Goal: Information Seeking & Learning: Learn about a topic

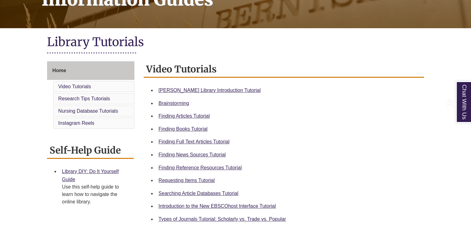
scroll to position [124, 0]
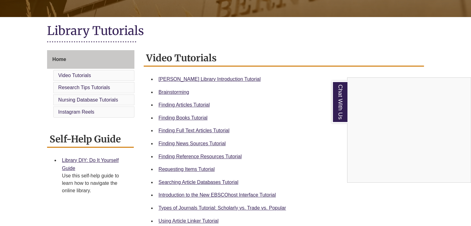
click at [218, 78] on div "Chat With Us" at bounding box center [235, 113] width 471 height 226
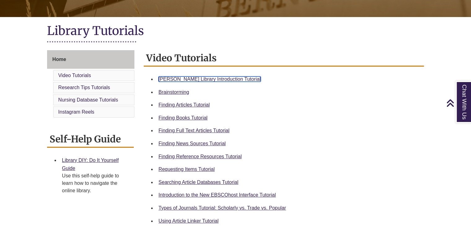
click at [218, 78] on link "[PERSON_NAME] Library Introduction Tutorial" at bounding box center [210, 79] width 102 height 5
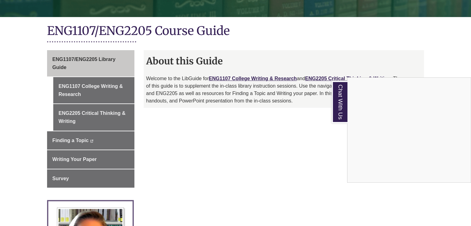
scroll to position [155, 0]
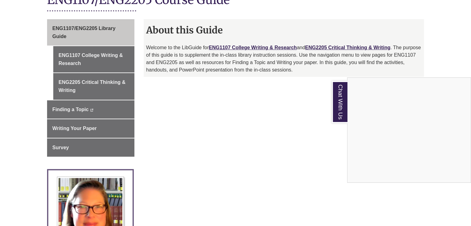
click at [249, 47] on div "Chat With Us" at bounding box center [235, 113] width 471 height 226
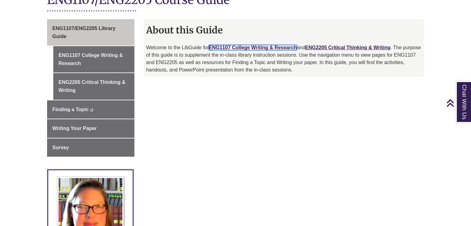
click at [247, 47] on link "ENG1107 College Writing & Research" at bounding box center [253, 47] width 88 height 5
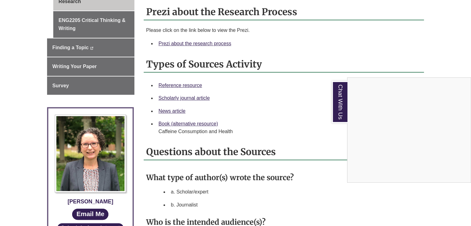
scroll to position [186, 0]
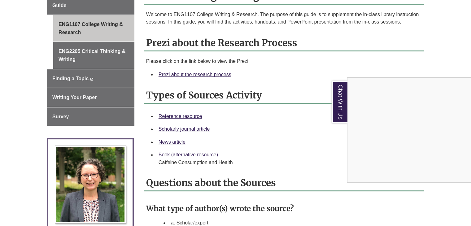
click at [202, 76] on div "Chat With Us" at bounding box center [235, 113] width 471 height 226
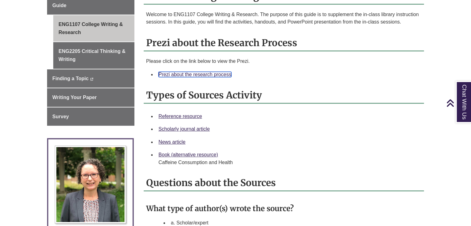
click at [201, 74] on link "Prezi about the research process" at bounding box center [195, 74] width 73 height 5
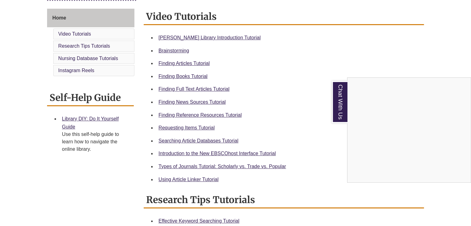
scroll to position [155, 0]
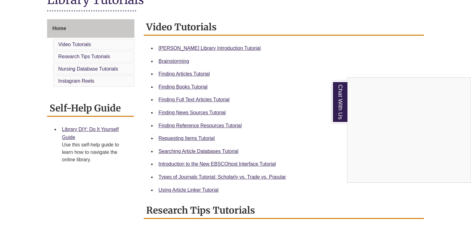
click at [198, 126] on div "Chat With Us" at bounding box center [235, 113] width 471 height 226
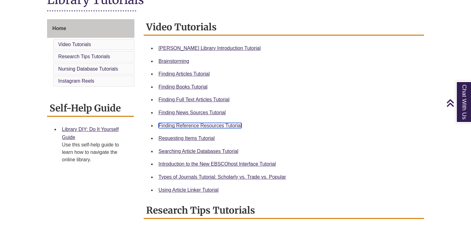
click at [198, 126] on link "Finding Reference Resources Tutorial" at bounding box center [200, 125] width 83 height 5
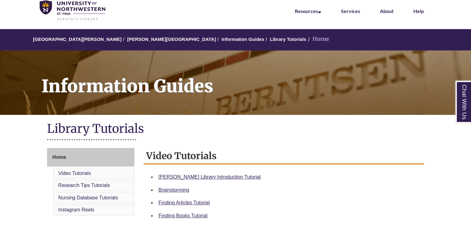
scroll to position [0, 0]
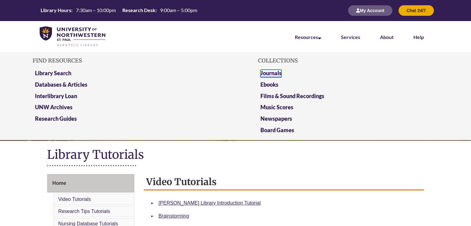
click at [279, 73] on link "Journals" at bounding box center [271, 74] width 21 height 8
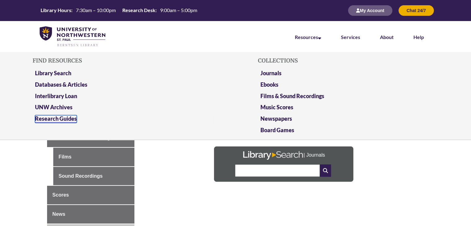
click at [76, 120] on link "Research Guides" at bounding box center [56, 119] width 42 height 8
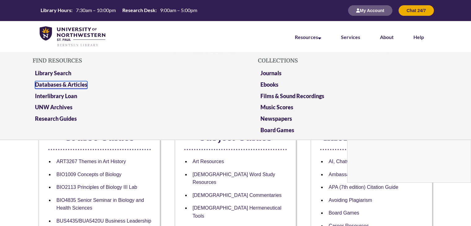
click at [55, 83] on link "Databases & Articles" at bounding box center [61, 85] width 52 height 8
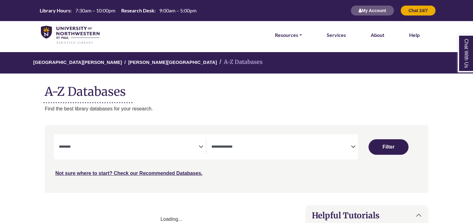
select select "Database Subject Filter"
select select "Database Types Filter"
select select "Database Subject Filter"
select select "Database Types Filter"
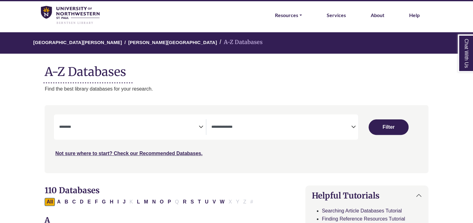
scroll to position [62, 0]
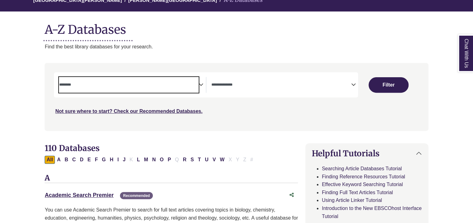
click at [198, 85] on textarea "Search" at bounding box center [128, 85] width 139 height 5
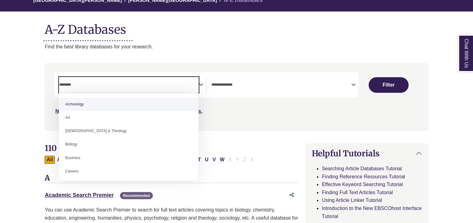
click at [184, 80] on span "Search filters" at bounding box center [128, 85] width 139 height 16
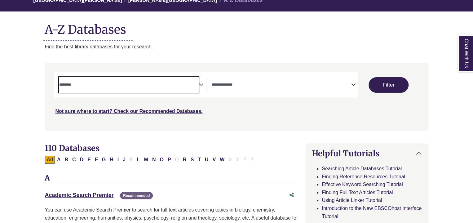
click at [133, 82] on span "Search filters" at bounding box center [128, 83] width 139 height 5
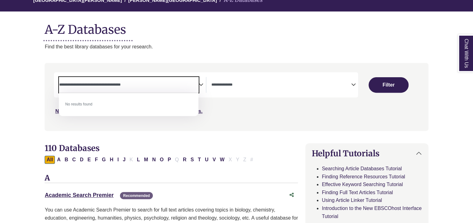
type textarea "**********"
drag, startPoint x: 141, startPoint y: 87, endPoint x: 68, endPoint y: 89, distance: 73.2
click at [68, 89] on span "**********" at bounding box center [128, 85] width 139 height 16
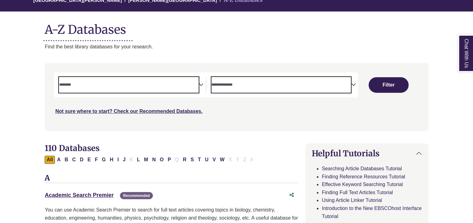
click at [236, 86] on textarea "Search" at bounding box center [280, 85] width 139 height 5
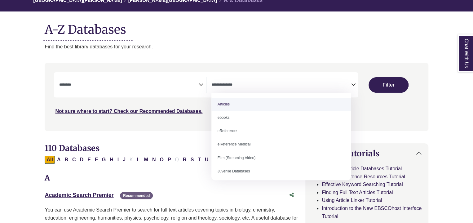
select select "*****"
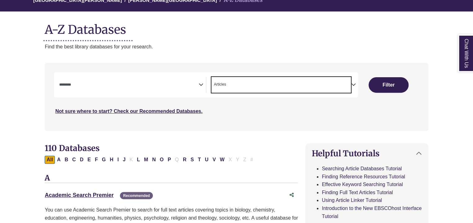
click at [199, 84] on icon "Search filters" at bounding box center [201, 83] width 5 height 9
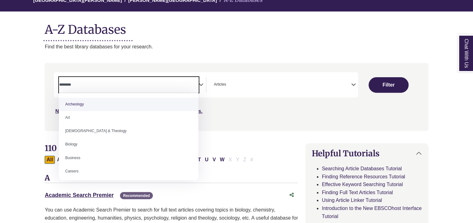
click at [83, 87] on textarea "Search" at bounding box center [128, 85] width 139 height 5
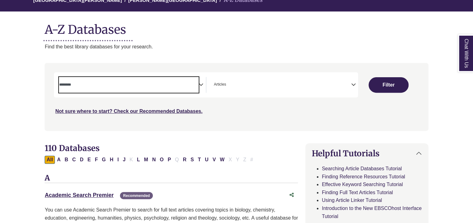
click at [84, 87] on textarea "Search" at bounding box center [128, 85] width 139 height 5
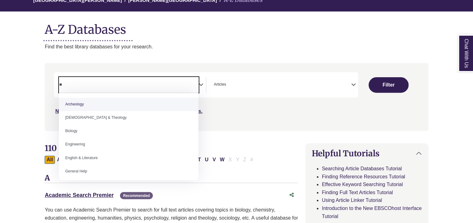
type textarea "*"
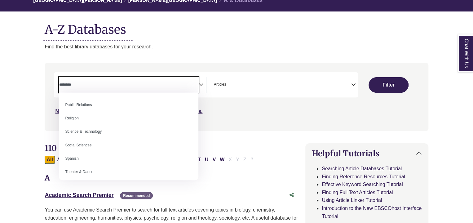
scroll to position [552, 0]
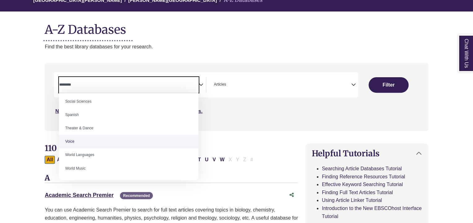
click at [207, 48] on p "Find the best library databases for your research." at bounding box center [236, 47] width 383 height 8
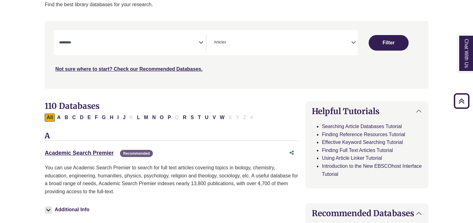
scroll to position [0, 0]
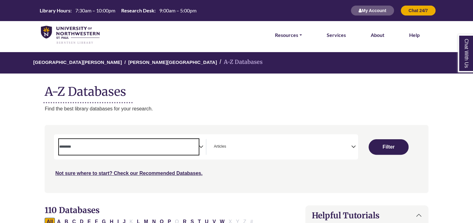
click at [107, 141] on span "Search filters" at bounding box center [128, 147] width 139 height 16
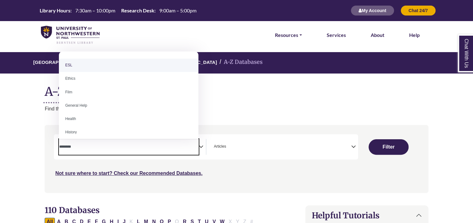
scroll to position [217, 0]
select select "*****"
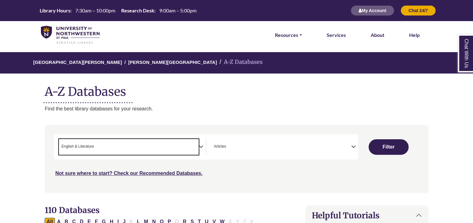
scroll to position [96, 0]
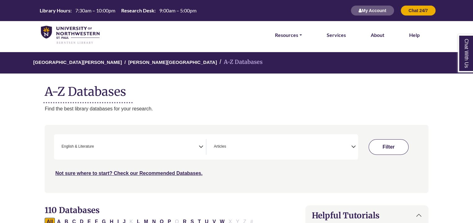
click at [392, 148] on button "Filter" at bounding box center [388, 146] width 40 height 15
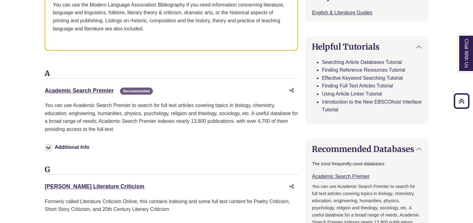
scroll to position [279, 0]
click at [97, 90] on link "Academic Search Premier This link opens in a new window" at bounding box center [79, 90] width 69 height 6
click at [48, 148] on img at bounding box center [48, 147] width 7 height 7
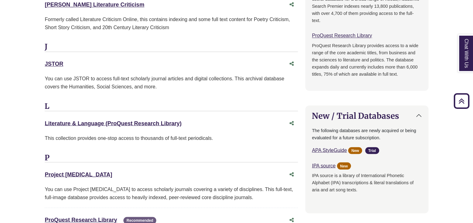
scroll to position [558, 0]
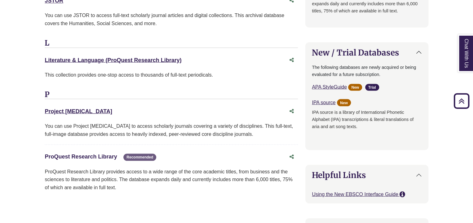
click at [106, 153] on link "ProQuest Research Library This link opens in a new window" at bounding box center [81, 156] width 72 height 6
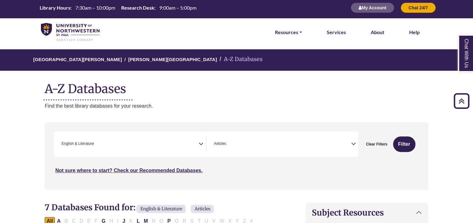
scroll to position [0, 0]
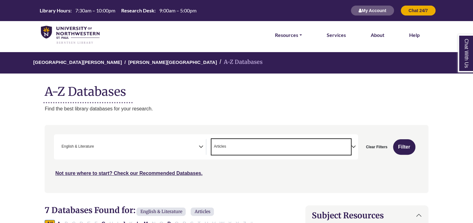
click at [221, 140] on span "× Articles" at bounding box center [280, 147] width 139 height 16
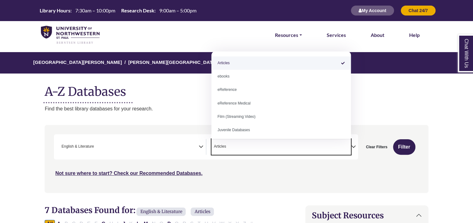
click at [221, 140] on span "× Articles" at bounding box center [280, 147] width 139 height 16
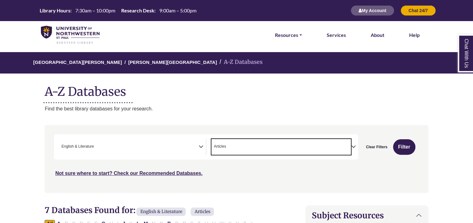
click at [242, 142] on span "× Articles" at bounding box center [280, 147] width 139 height 16
click at [187, 148] on span "× English & Literature" at bounding box center [128, 147] width 139 height 16
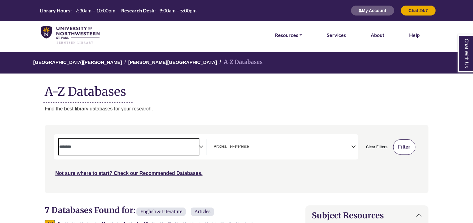
click at [400, 145] on button "Filter" at bounding box center [404, 146] width 22 height 15
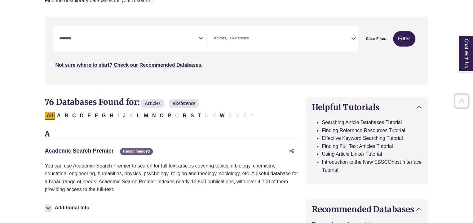
scroll to position [124, 0]
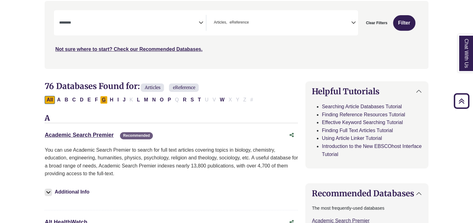
click at [104, 100] on button "G" at bounding box center [103, 100] width 7 height 8
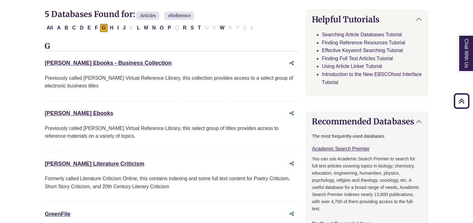
scroll to position [124, 0]
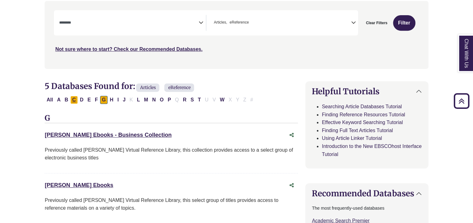
click at [76, 98] on button "C" at bounding box center [73, 100] width 7 height 8
select select "Database Subject Filter"
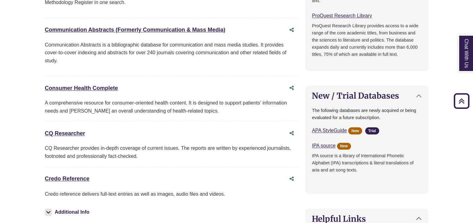
scroll to position [434, 0]
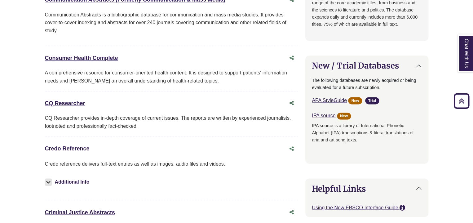
click at [74, 146] on link "Credo Reference This link opens in a new window" at bounding box center [67, 148] width 45 height 6
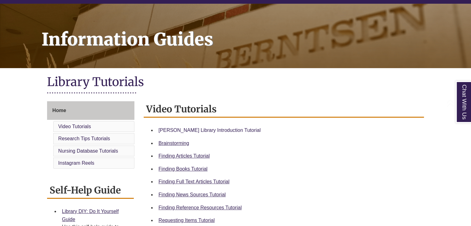
scroll to position [124, 0]
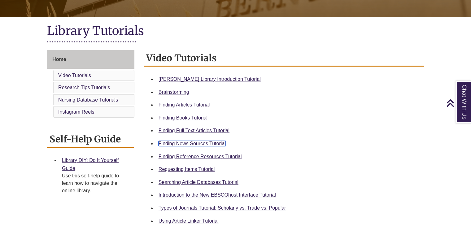
click at [210, 143] on link "Finding News Sources Tutorial" at bounding box center [192, 143] width 67 height 5
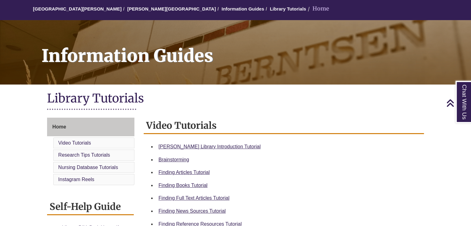
scroll to position [0, 0]
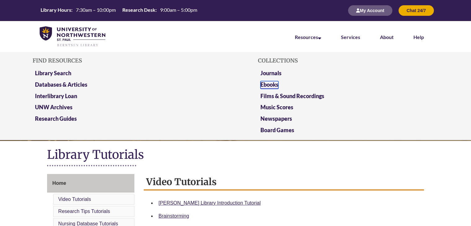
click at [274, 82] on link "Ebooks" at bounding box center [270, 85] width 18 height 8
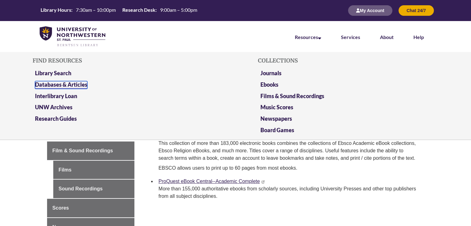
click at [56, 83] on link "Databases & Articles" at bounding box center [61, 85] width 52 height 8
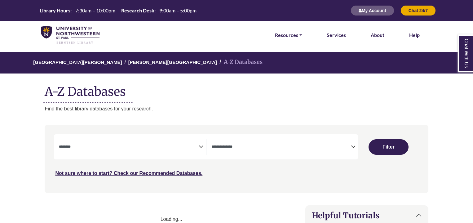
select select "Database Subject Filter"
select select "Database Types Filter"
select select "Database Subject Filter"
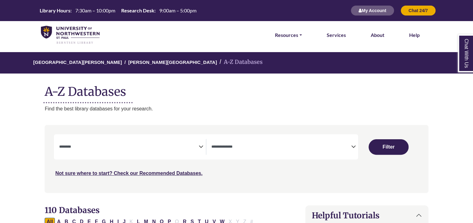
click at [258, 148] on textarea "Search" at bounding box center [280, 147] width 139 height 5
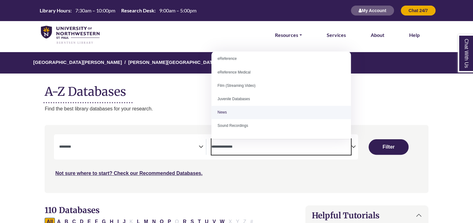
scroll to position [43, 0]
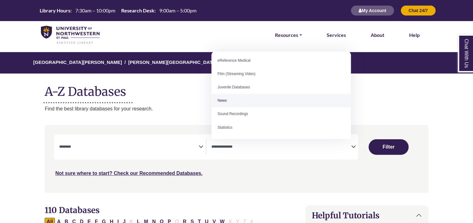
select select "*****"
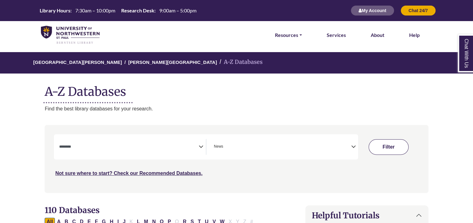
click at [398, 150] on button "Filter" at bounding box center [388, 146] width 40 height 15
select select "Database Subject Filter"
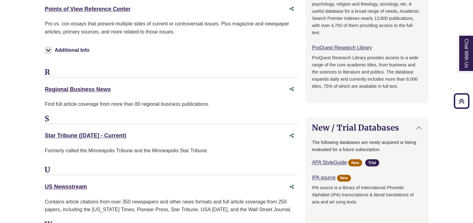
scroll to position [248, 0]
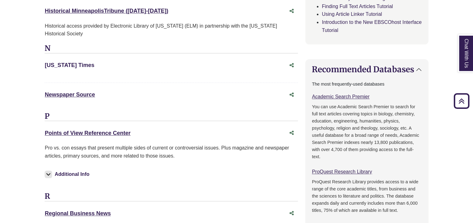
click at [74, 66] on link "[US_STATE] Times This link opens in a new window" at bounding box center [70, 65] width 50 height 6
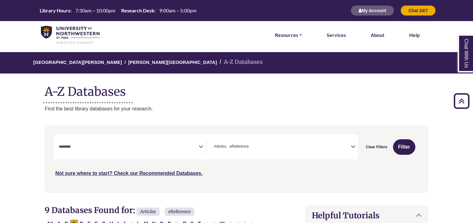
select select "Database Subject Filter"
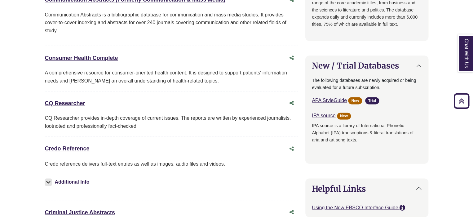
scroll to position [96, 0]
